Goal: Task Accomplishment & Management: Complete application form

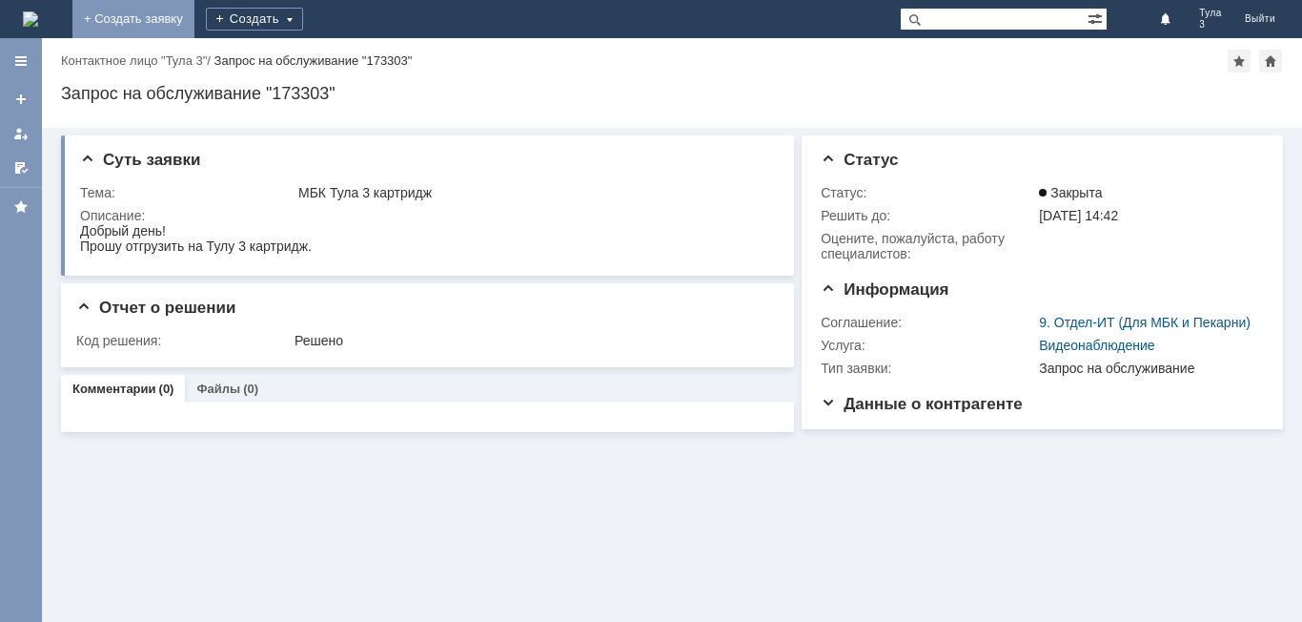
click at [194, 17] on link "+ Создать заявку" at bounding box center [133, 19] width 122 height 38
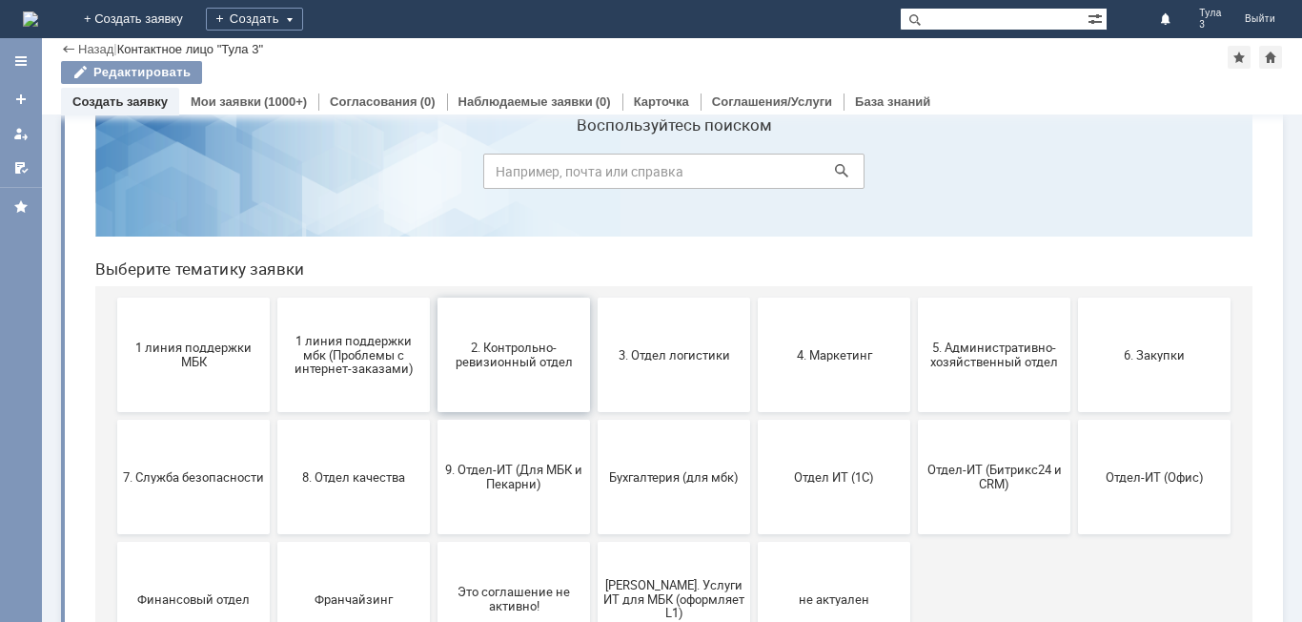
scroll to position [95, 0]
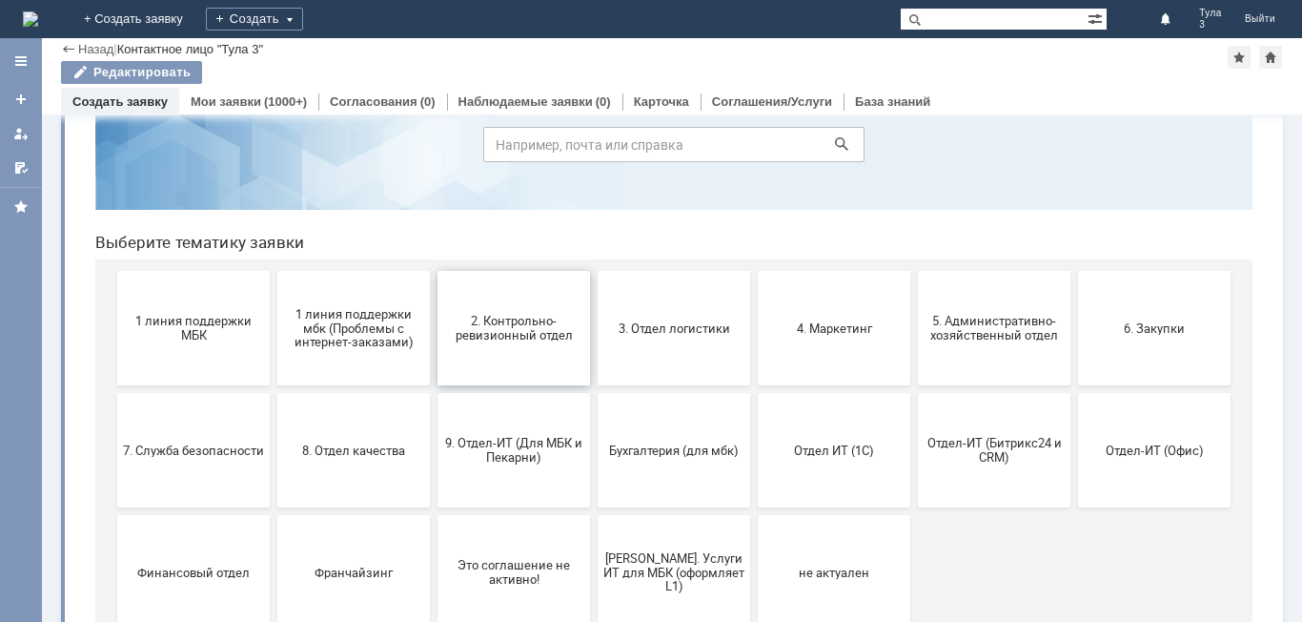
click at [523, 358] on button "2. Контрольно-ревизионный отдел" at bounding box center [514, 328] width 153 height 114
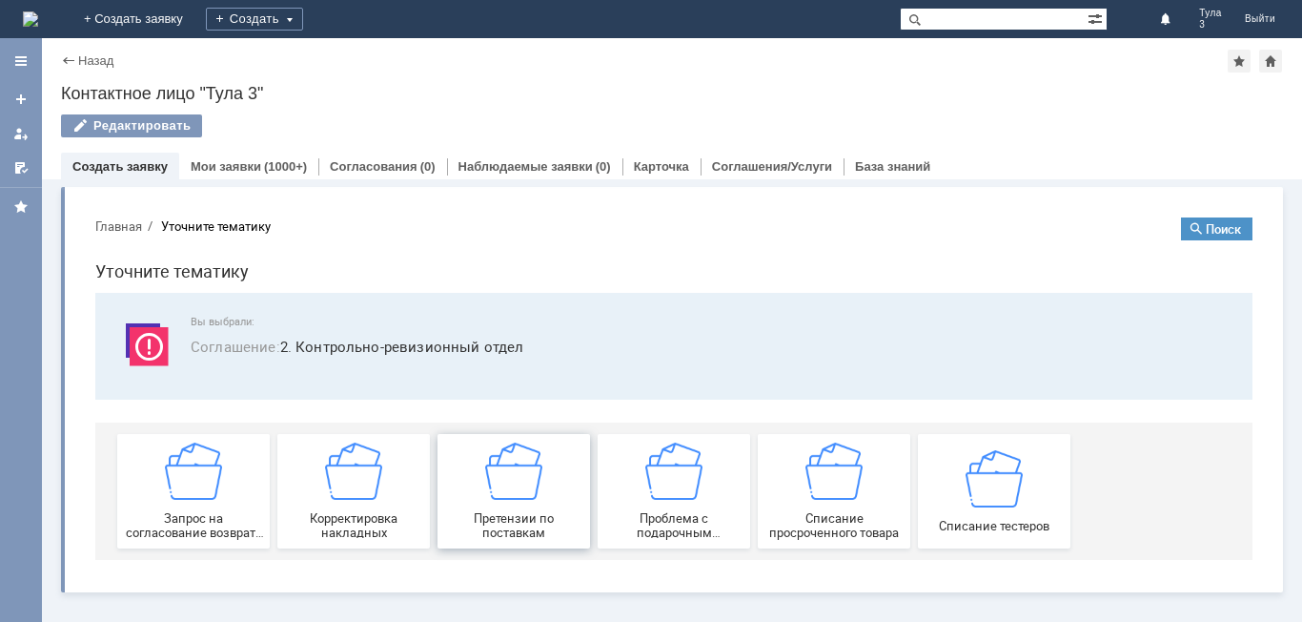
click at [551, 511] on span "Претензии по поставкам" at bounding box center [513, 525] width 141 height 29
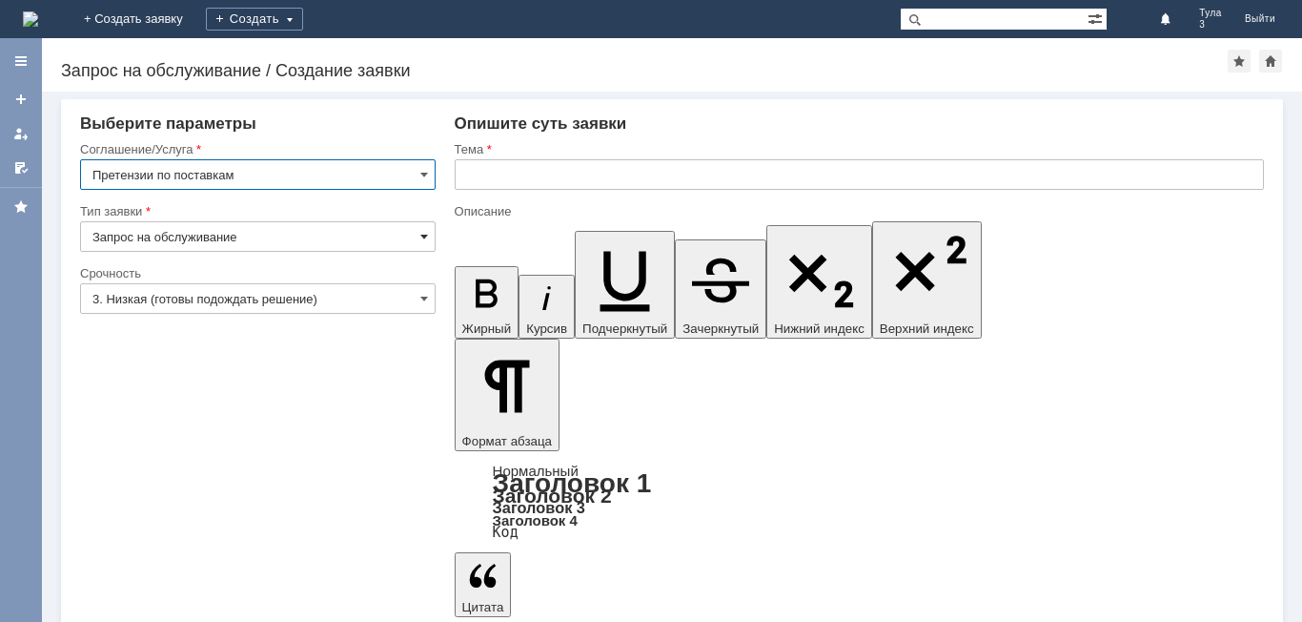
click at [426, 235] on span at bounding box center [424, 236] width 8 height 15
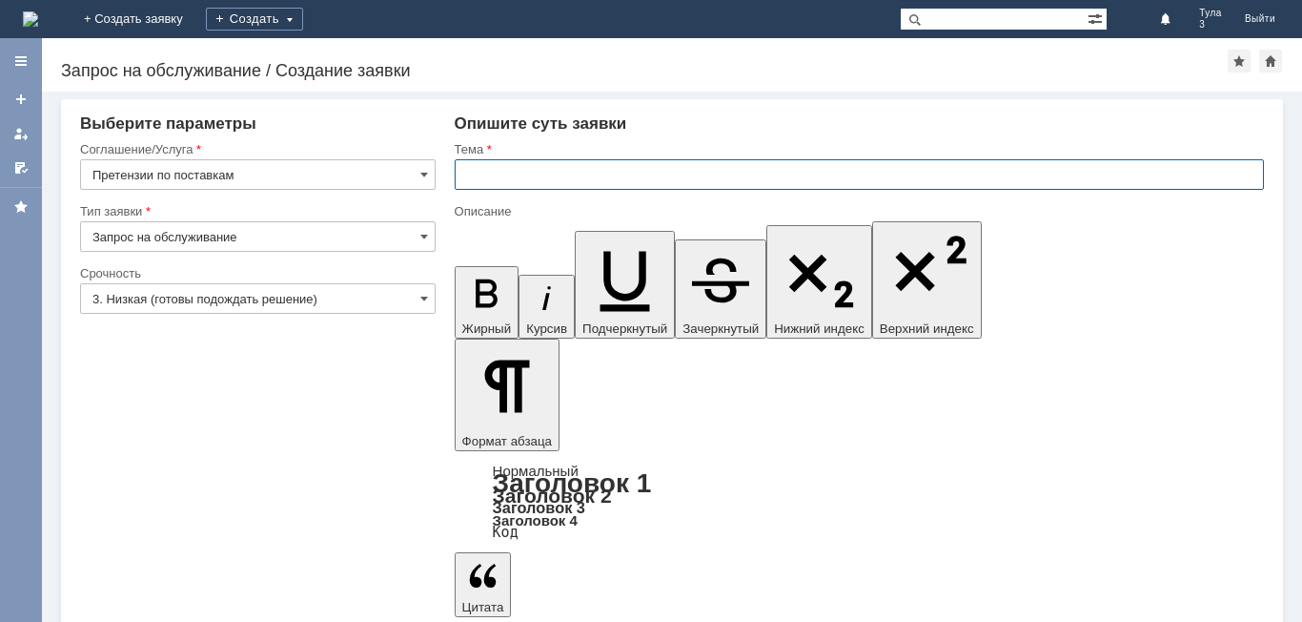
click at [481, 173] on input "text" at bounding box center [859, 174] width 809 height 31
type input "Запрос на обслуживание"
type input "аКТ РАСХОЖДЕНИЙ К НАКЛАДНОЙ Т 2-1299 от [DATE]"
drag, startPoint x: 812, startPoint y: 177, endPoint x: 788, endPoint y: 179, distance: 23.9
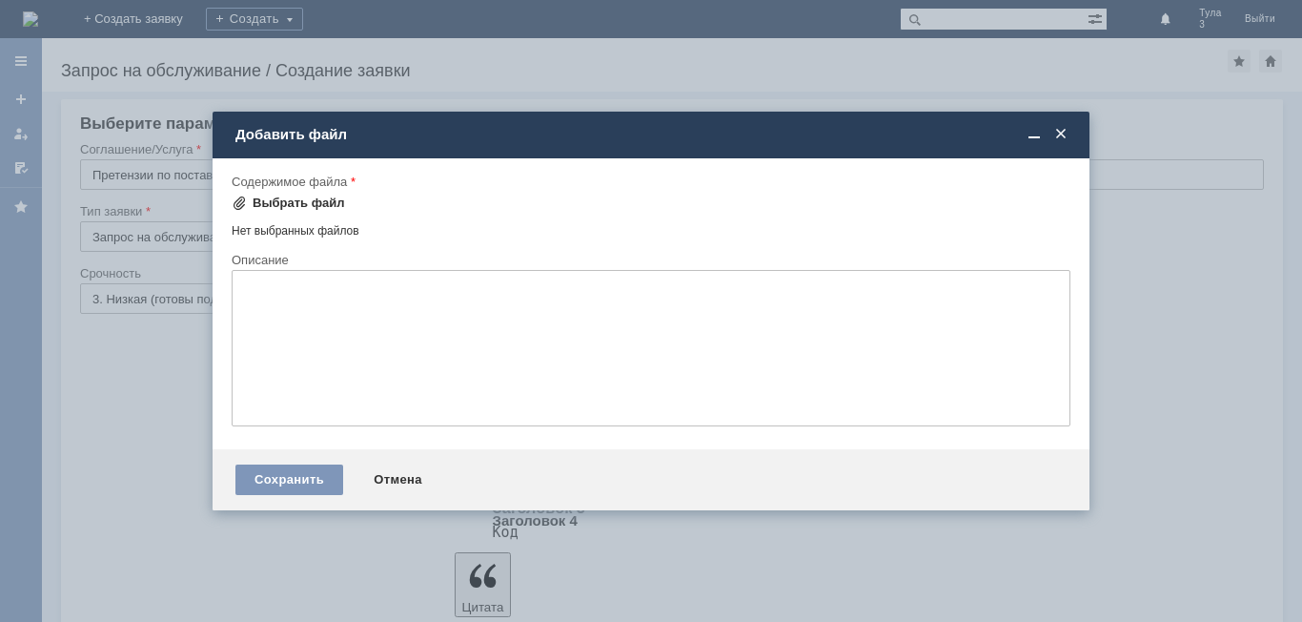
click at [292, 204] on div "Выбрать файл" at bounding box center [299, 202] width 92 height 15
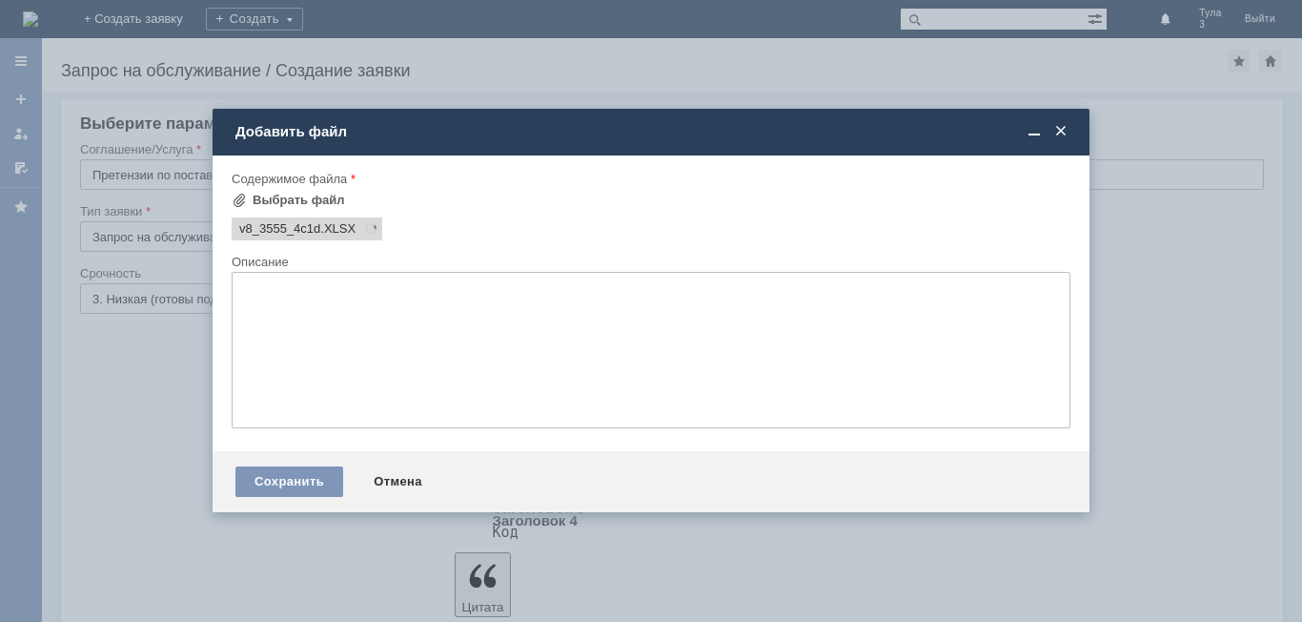
scroll to position [0, 0]
click at [301, 473] on div "Сохранить" at bounding box center [289, 481] width 108 height 31
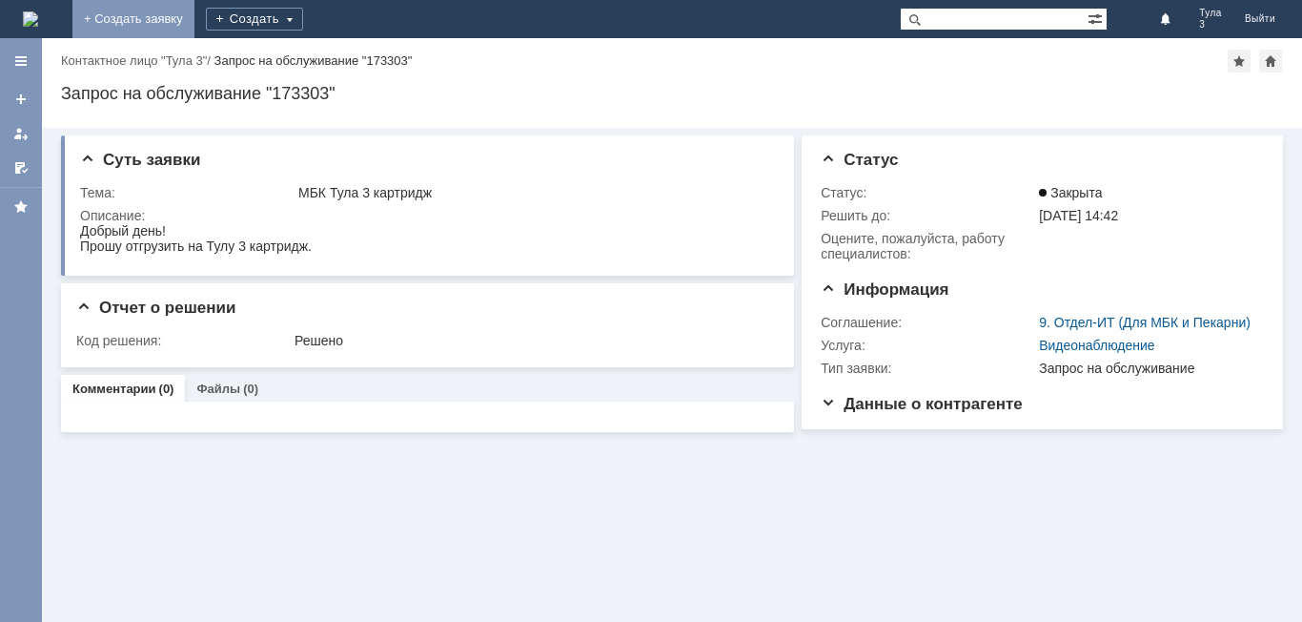
click at [194, 20] on link "+ Создать заявку" at bounding box center [133, 19] width 122 height 38
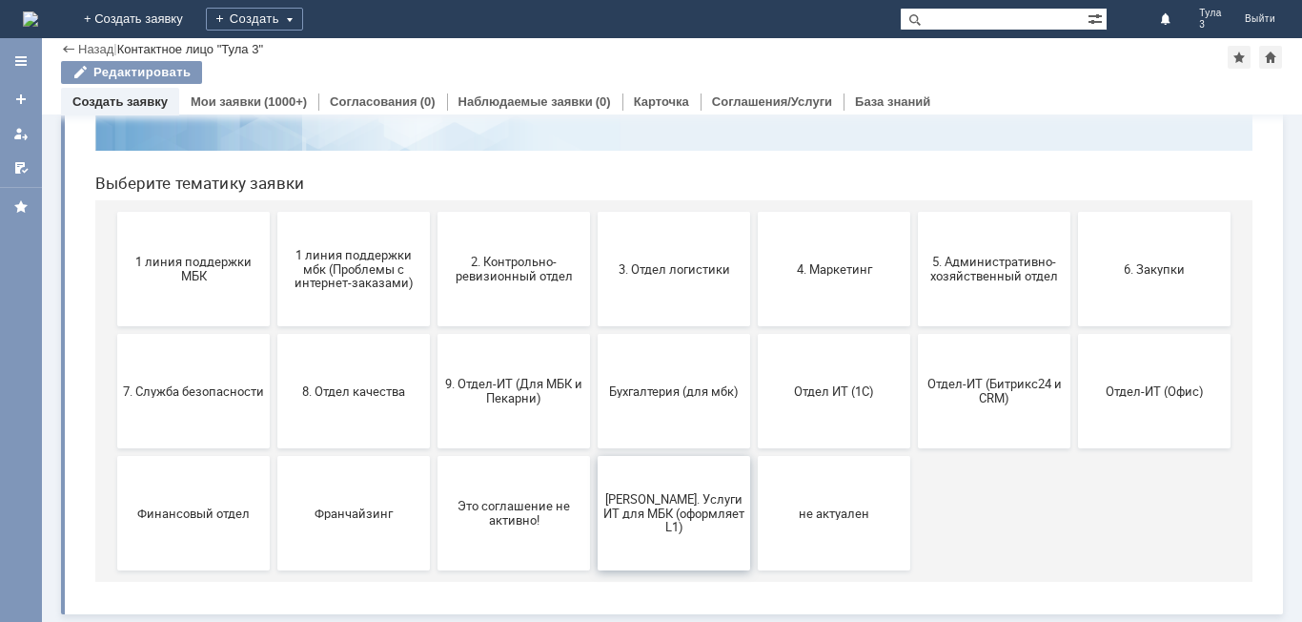
scroll to position [155, 0]
click at [522, 394] on span "9. Отдел-ИТ (Для МБК и Пекарни)" at bounding box center [513, 391] width 141 height 29
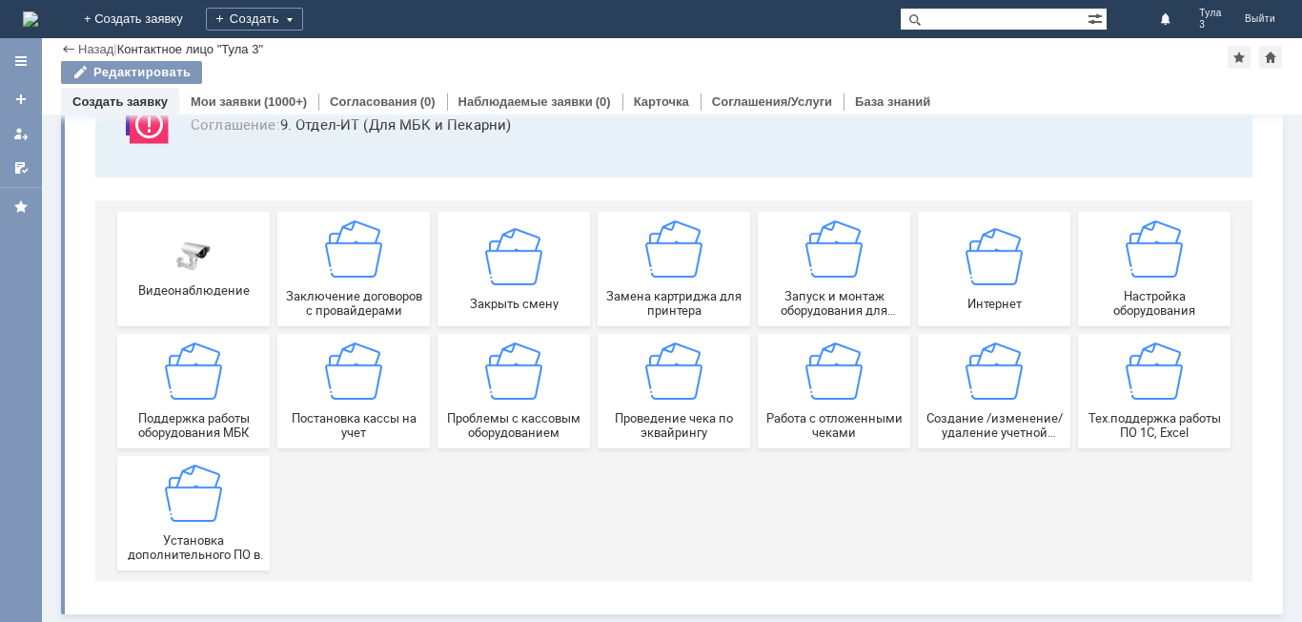
scroll to position [158, 0]
click at [833, 400] on div "Работа с отложенными чеками" at bounding box center [834, 390] width 141 height 97
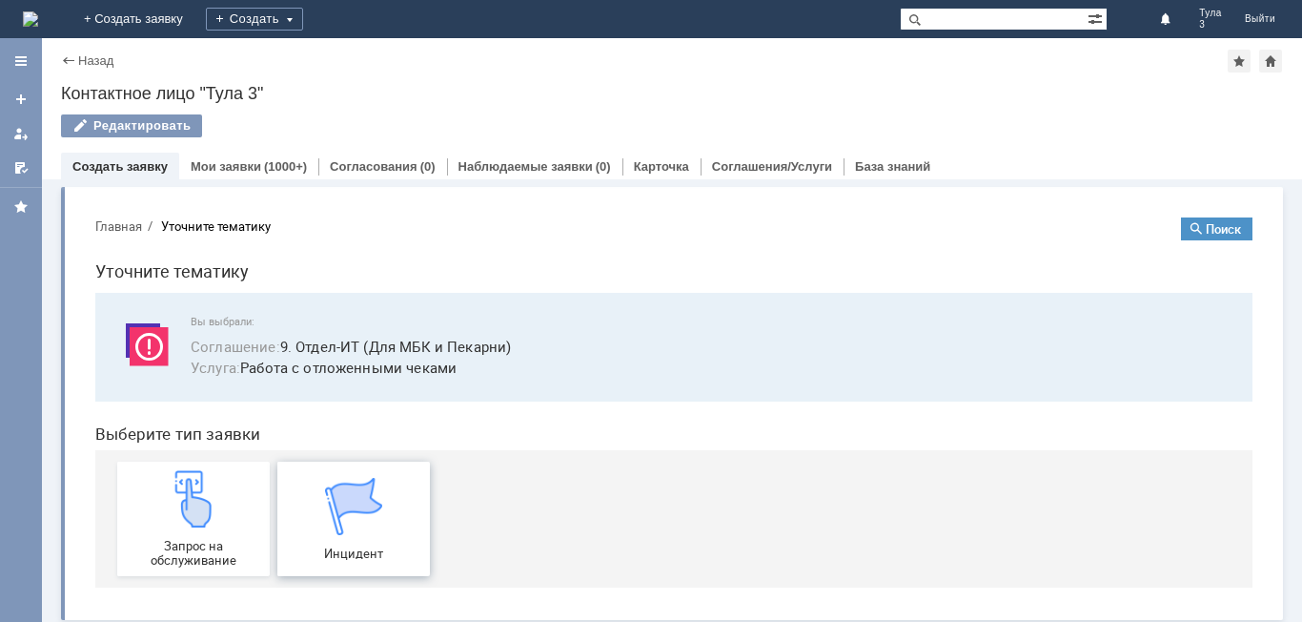
scroll to position [7, 0]
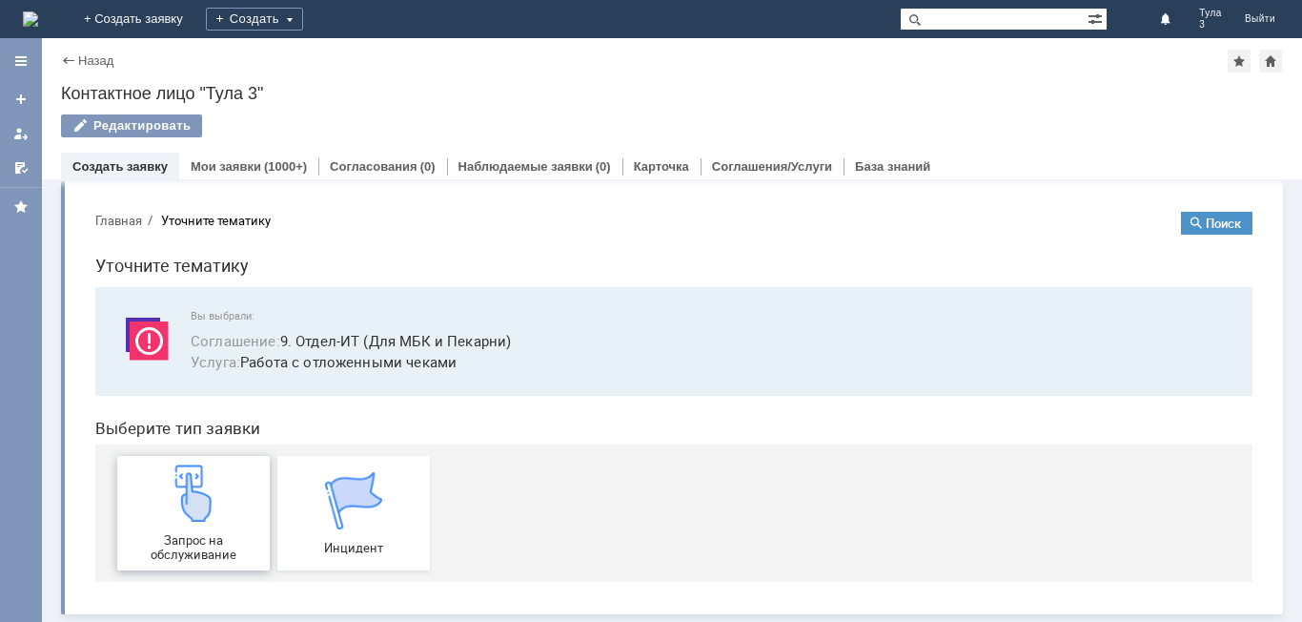
click at [193, 494] on img at bounding box center [193, 492] width 57 height 57
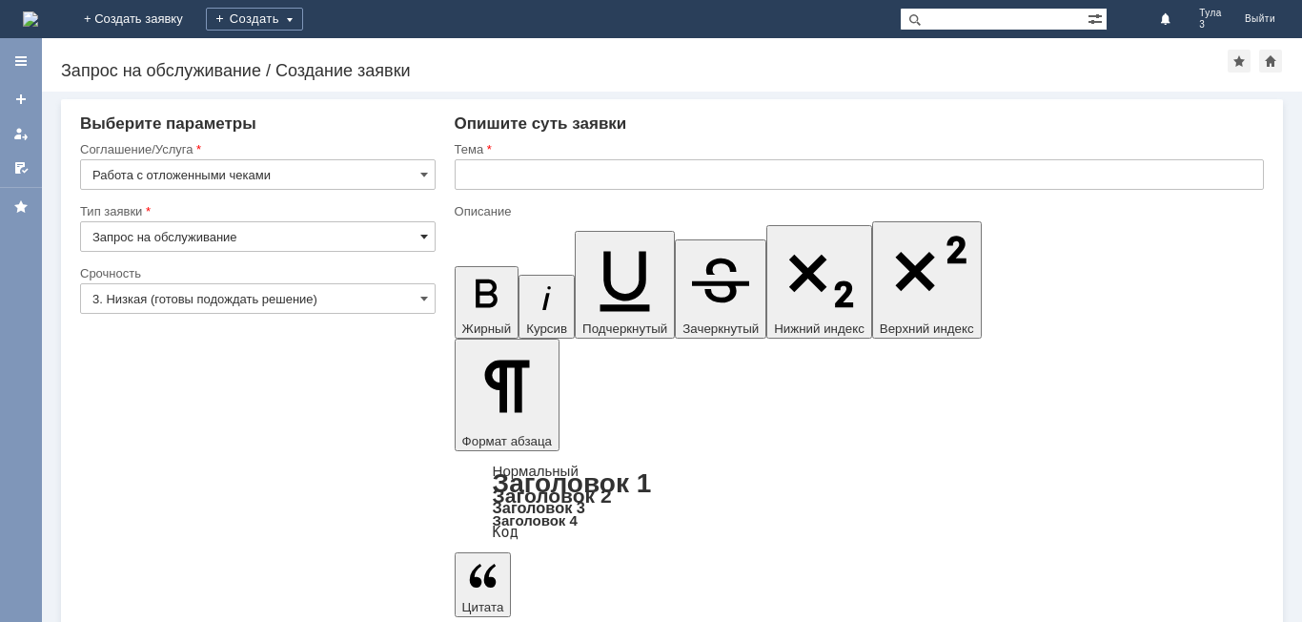
click at [422, 234] on span at bounding box center [424, 236] width 8 height 15
click at [467, 183] on input "text" at bounding box center [859, 174] width 809 height 31
type input "Запрос на обслуживание"
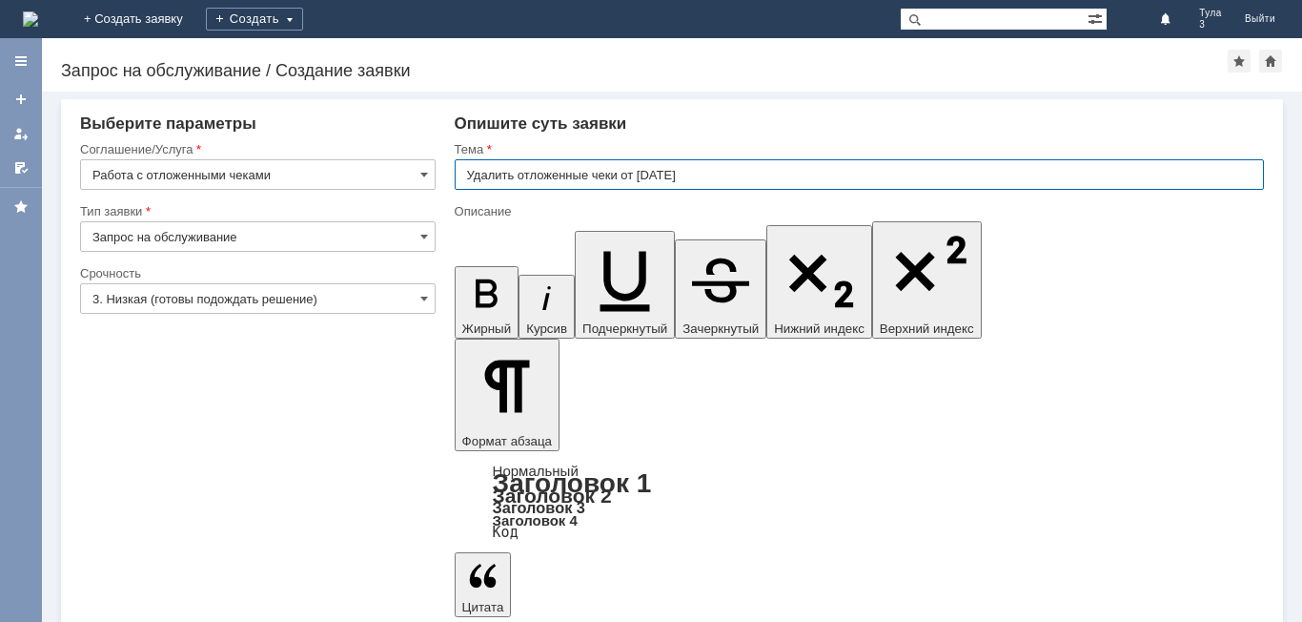
type input "Удалить отложенные чеки от 15.09.2025"
click at [711, 141] on div "Тема" at bounding box center [859, 150] width 809 height 18
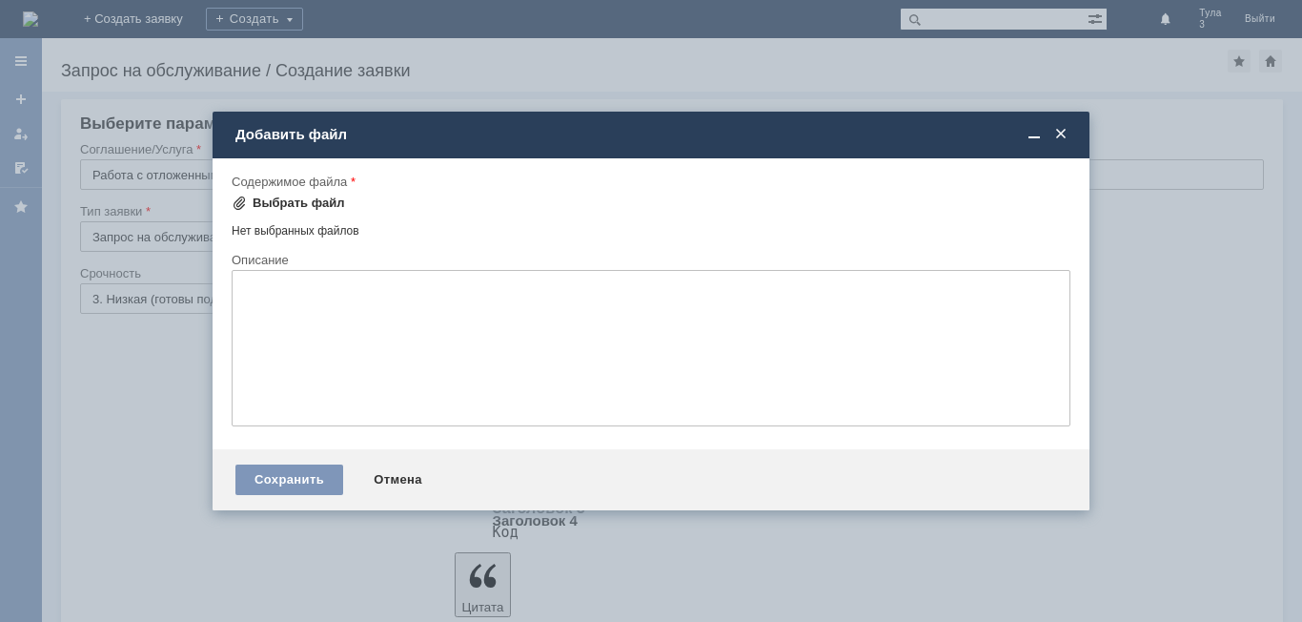
click at [317, 208] on div "Выбрать файл" at bounding box center [299, 202] width 92 height 15
click at [280, 197] on div "Выбрать файл" at bounding box center [299, 202] width 92 height 15
click at [285, 198] on div "Выбрать файл" at bounding box center [299, 202] width 92 height 15
click at [282, 204] on div "Выбрать файл" at bounding box center [299, 202] width 92 height 15
click at [298, 206] on div "Выбрать файл" at bounding box center [299, 202] width 92 height 15
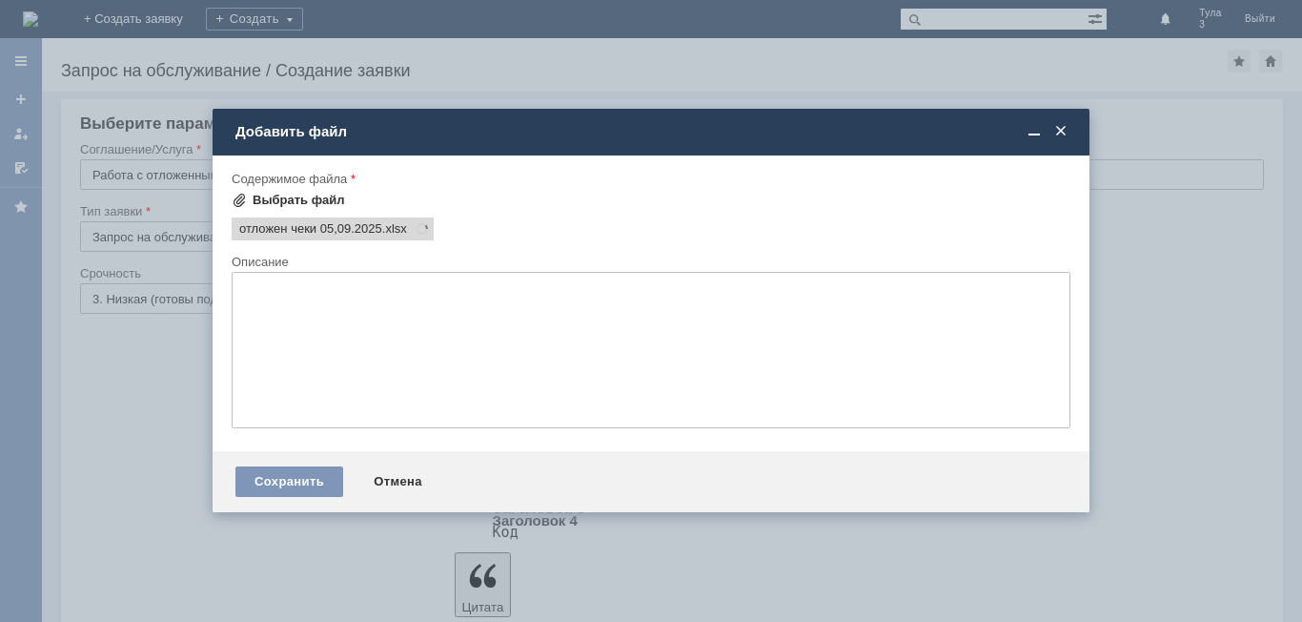
scroll to position [0, 0]
click at [270, 197] on div "Выбрать файл" at bounding box center [299, 200] width 92 height 15
click at [1063, 126] on span at bounding box center [1061, 131] width 19 height 17
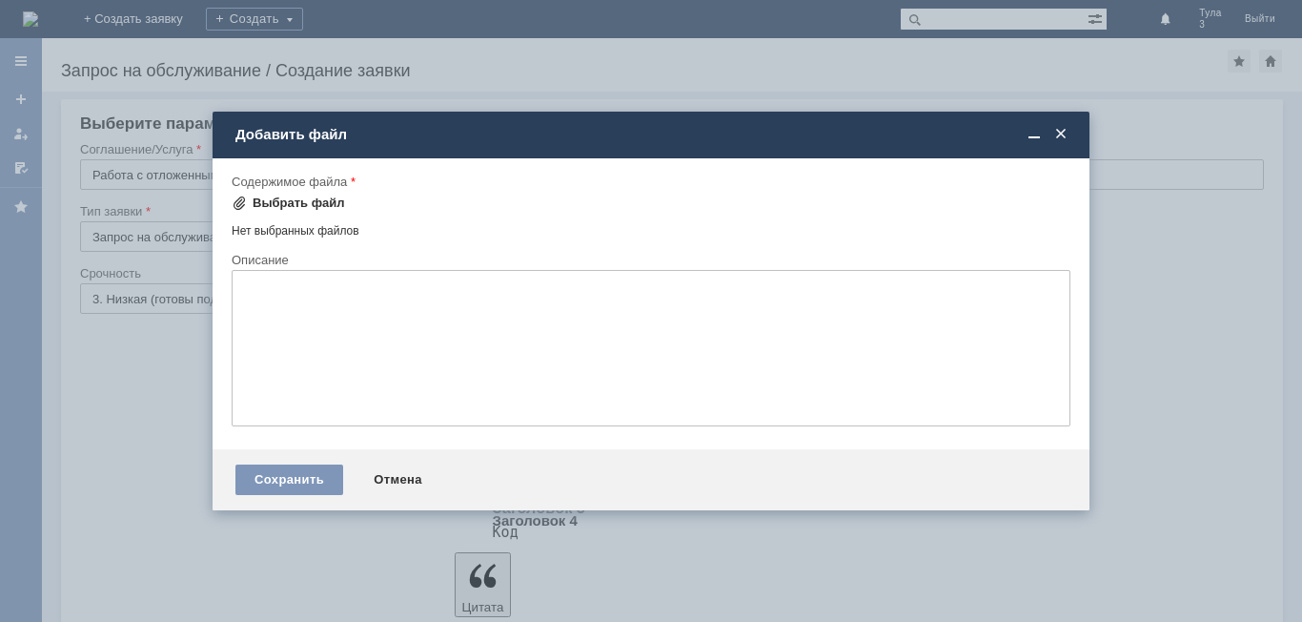
click at [282, 201] on div "Выбрать файл" at bounding box center [299, 202] width 92 height 15
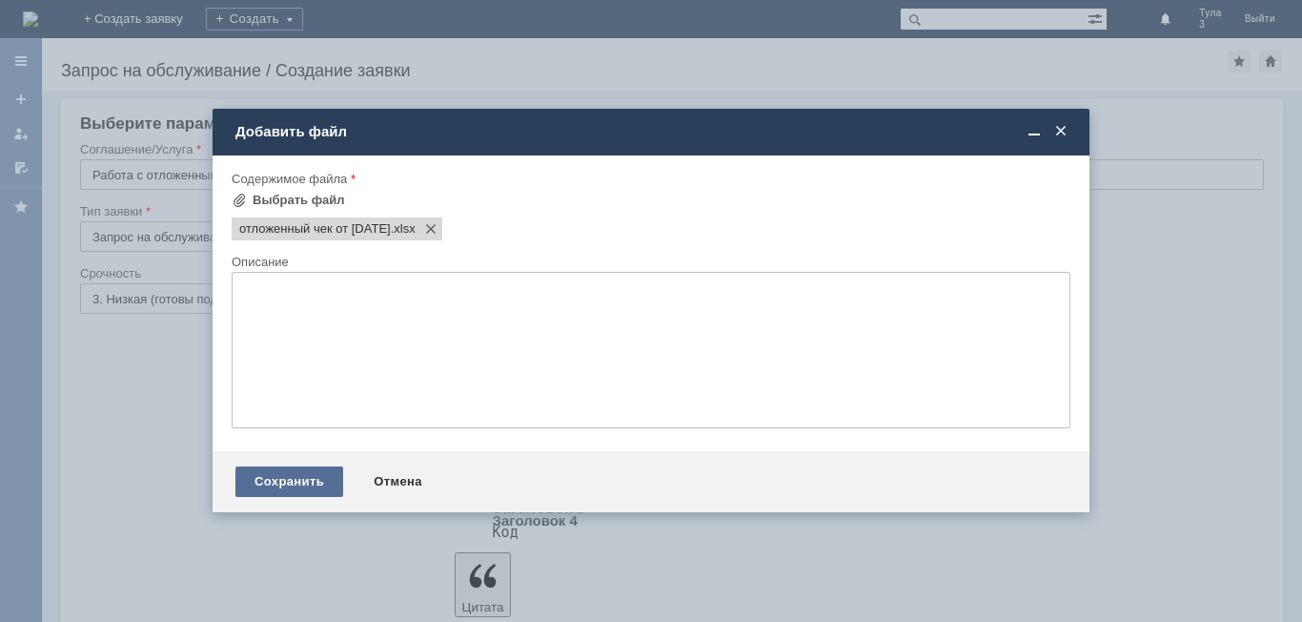
click at [263, 467] on div "Сохранить" at bounding box center [289, 481] width 108 height 31
